Goal: Task Accomplishment & Management: Use online tool/utility

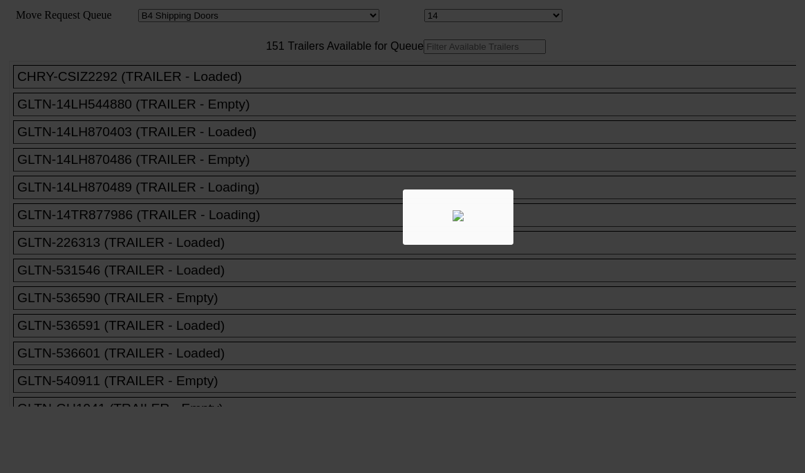
select select "526"
select select "8033"
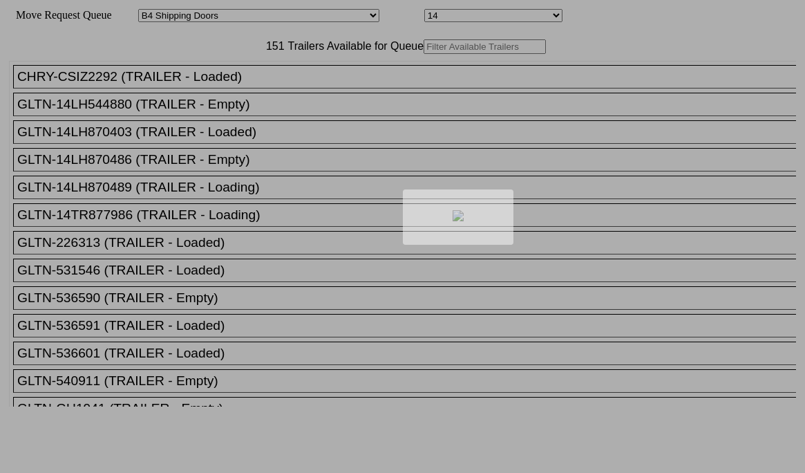
click at [237, 79] on div at bounding box center [402, 236] width 805 height 473
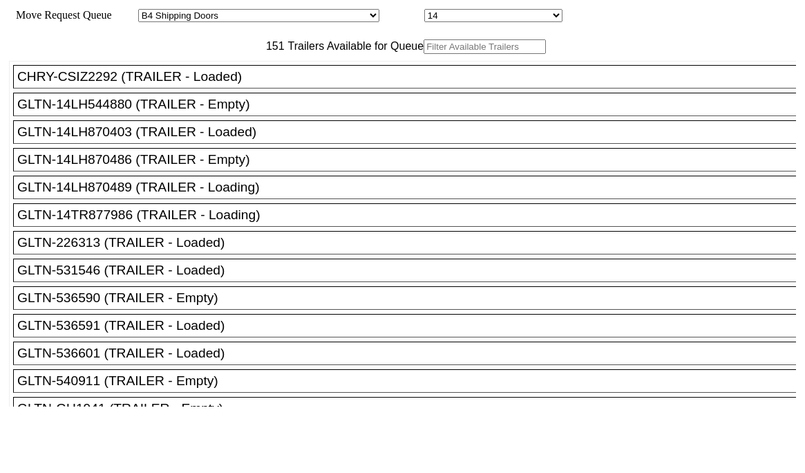
click at [424, 54] on input "text" at bounding box center [485, 46] width 122 height 15
paste input "415227"
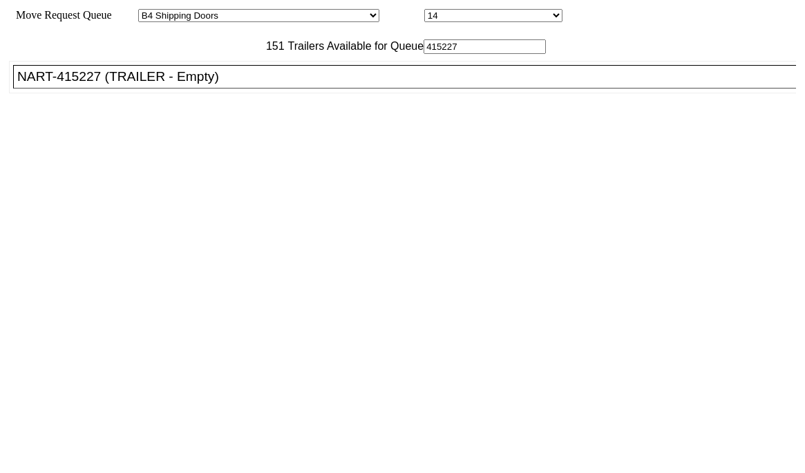
type input "415227"
click at [211, 88] on li "NART-415227 (TRAILER - Empty)" at bounding box center [411, 77] width 796 height 24
